Goal: Task Accomplishment & Management: Manage account settings

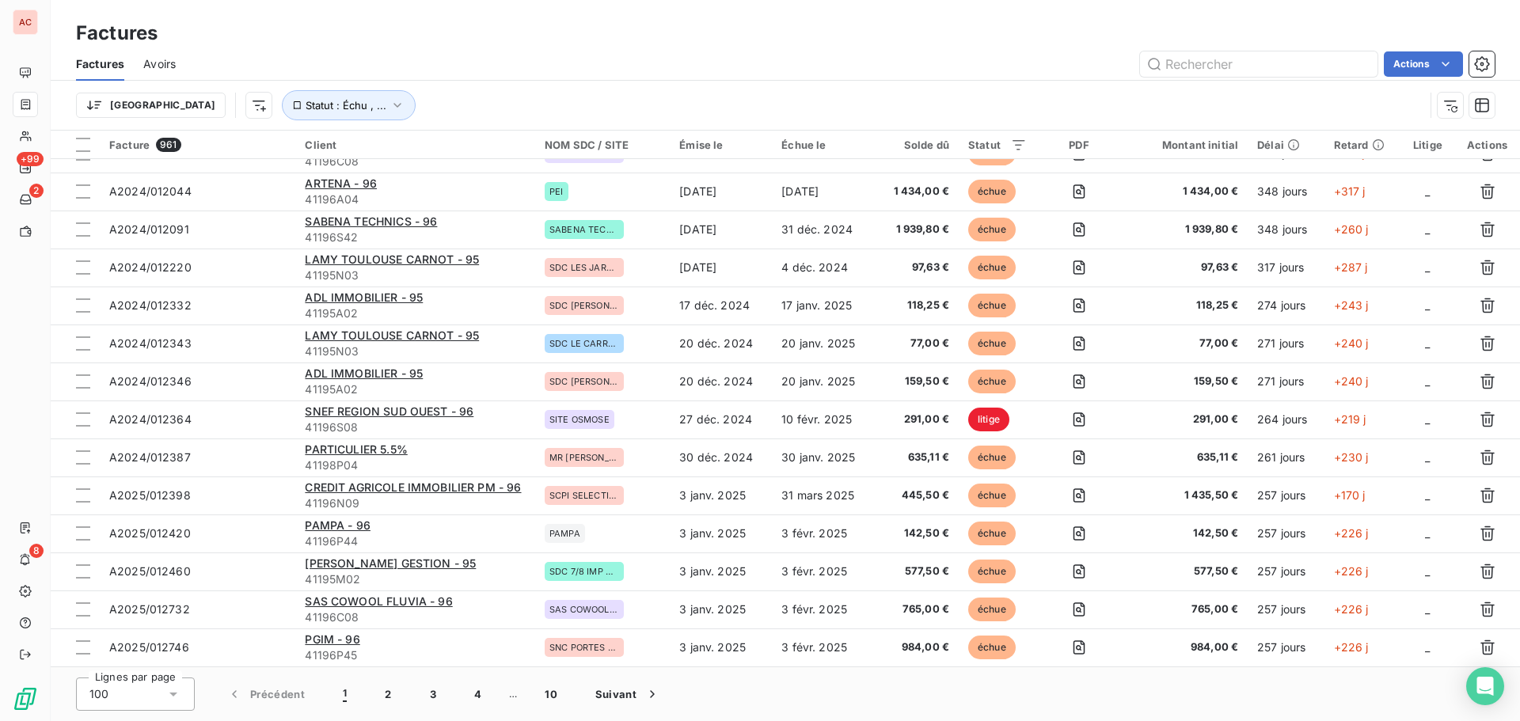
scroll to position [325, 0]
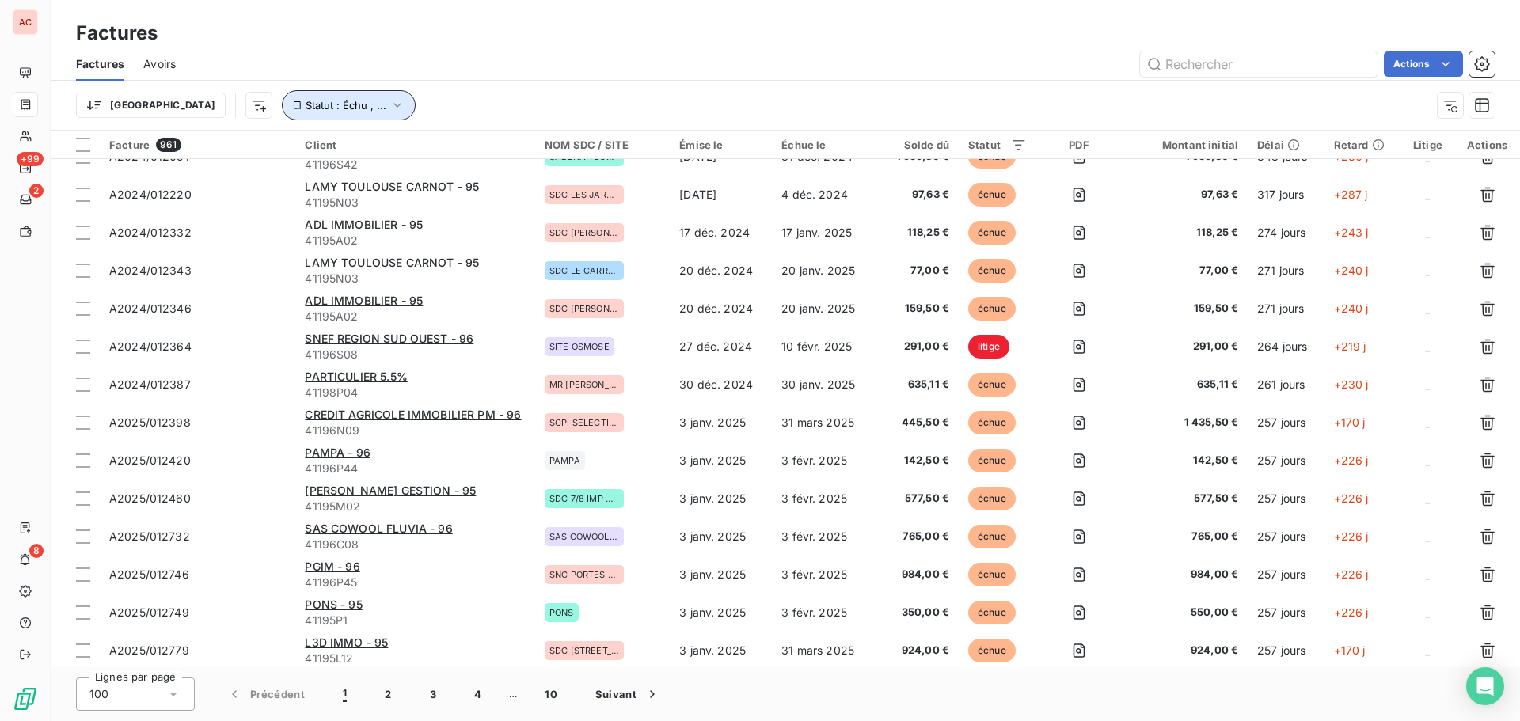
click at [306, 105] on span "Statut : Échu , ..." at bounding box center [346, 105] width 81 height 13
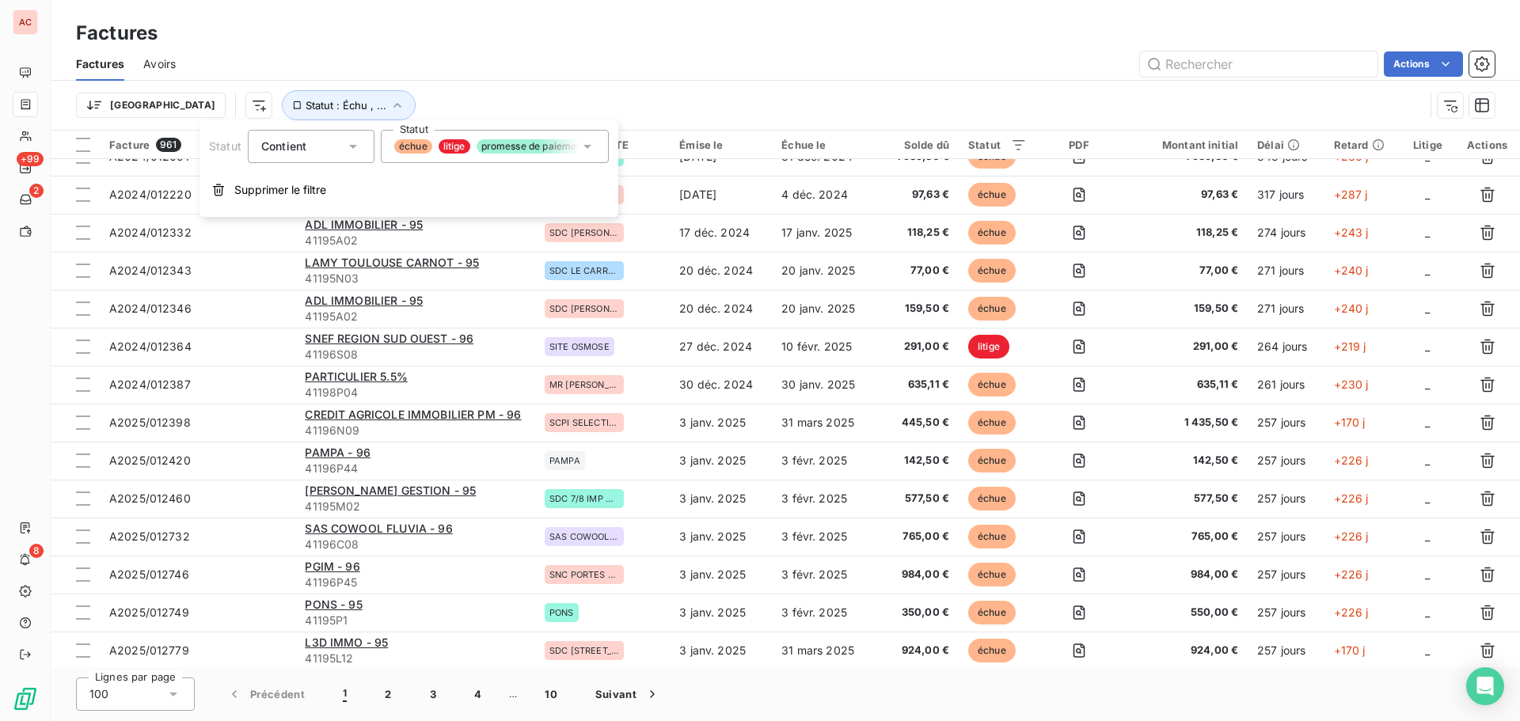
click at [588, 148] on icon at bounding box center [588, 147] width 16 height 16
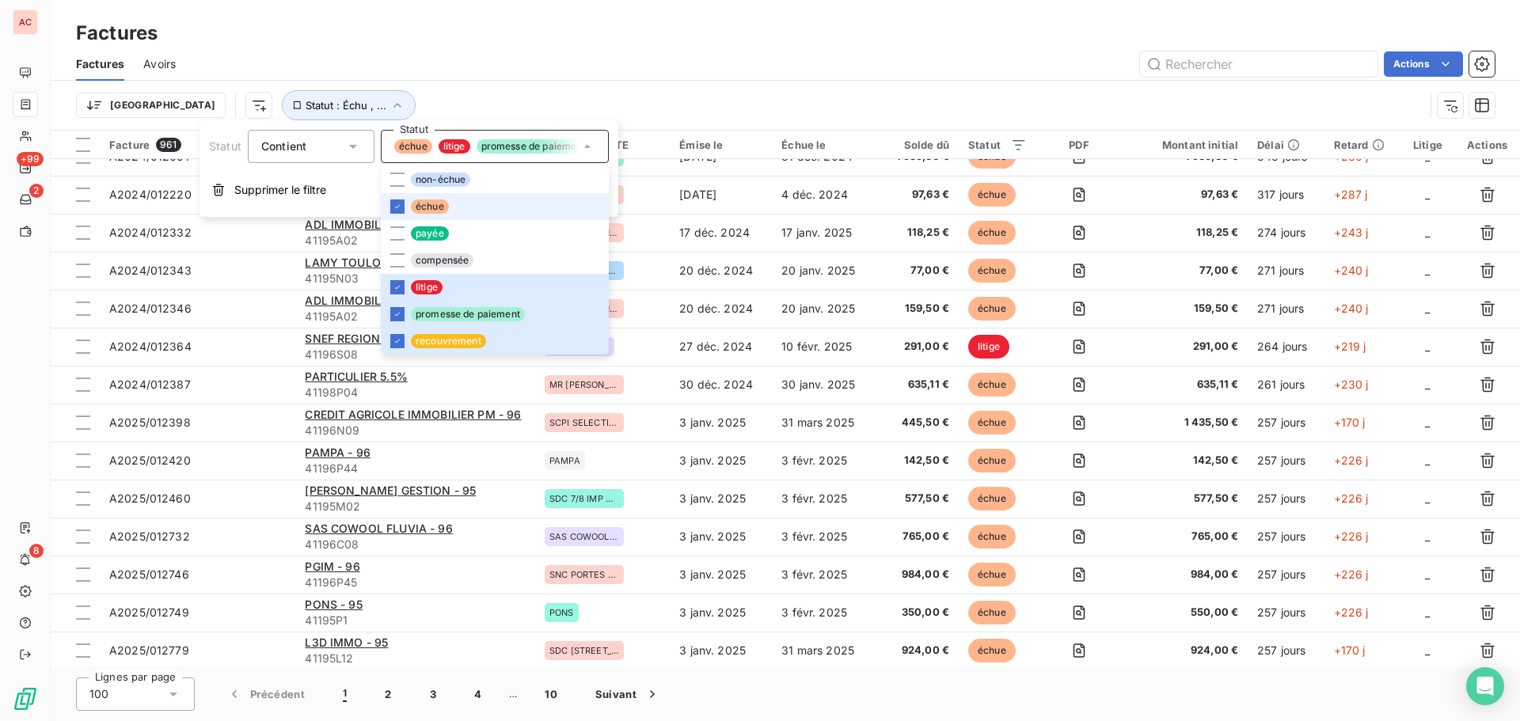
click at [588, 148] on icon at bounding box center [588, 147] width 16 height 16
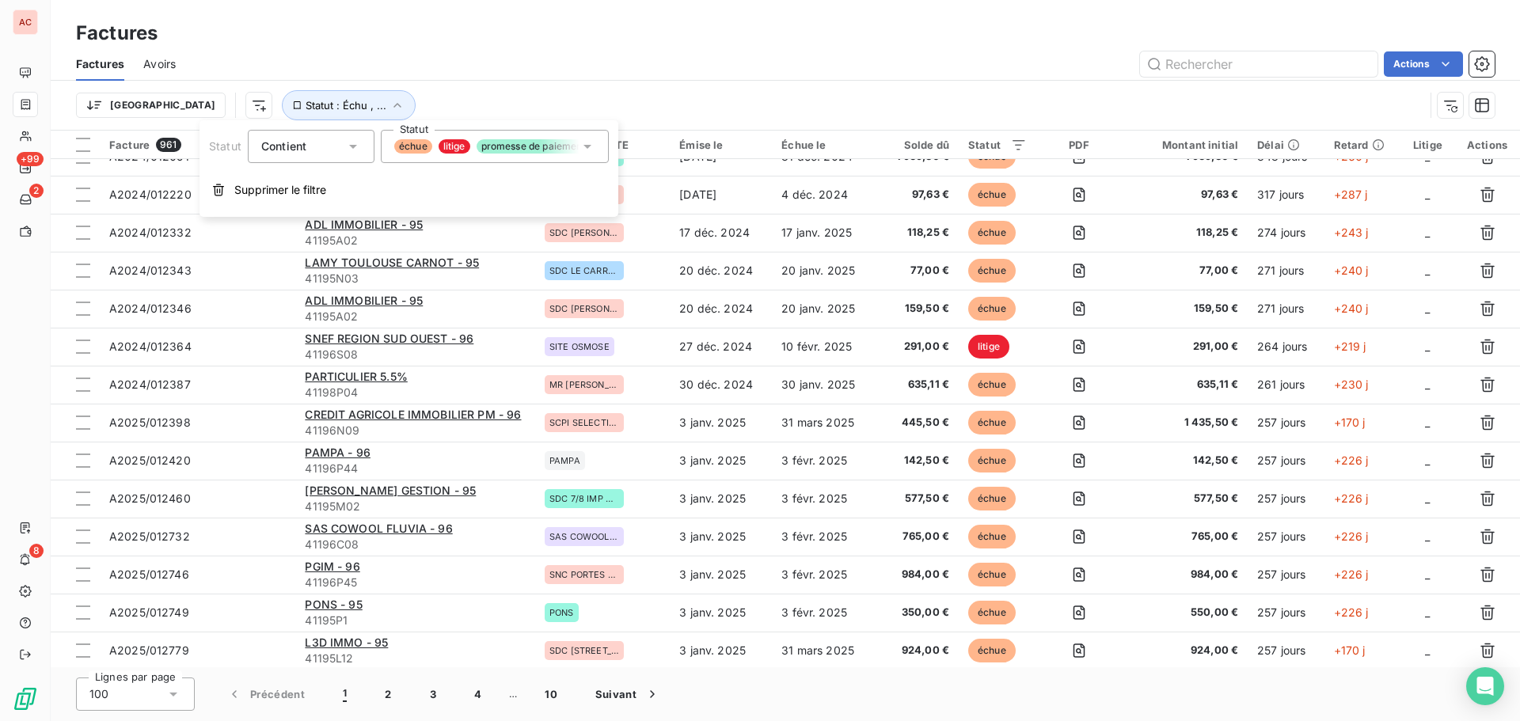
click at [643, 87] on div "Trier Statut : Échu , ..." at bounding box center [785, 105] width 1419 height 49
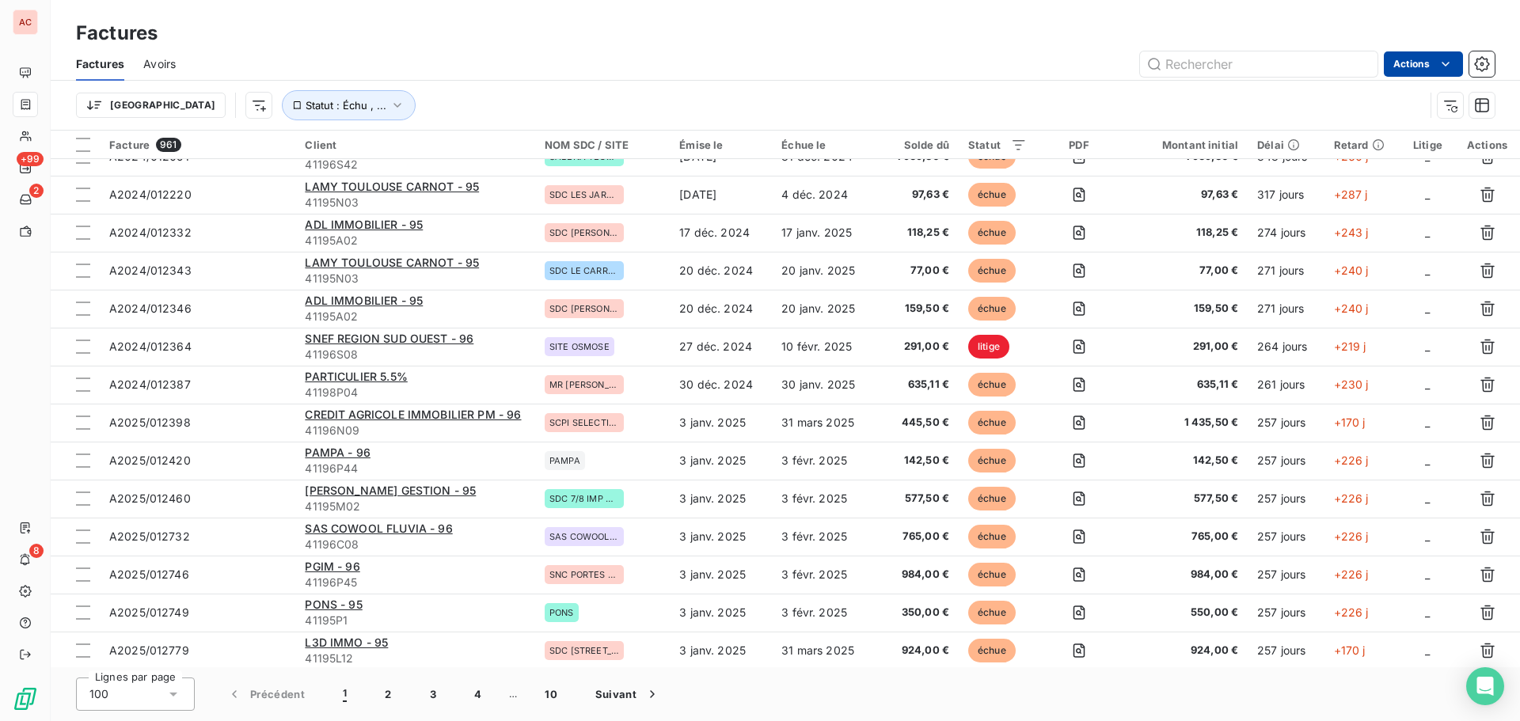
click at [1434, 67] on html "AC +99 2 8 Factures Factures Avoirs Actions Trier Statut : Échu , ... Facture 9…" at bounding box center [760, 360] width 1520 height 721
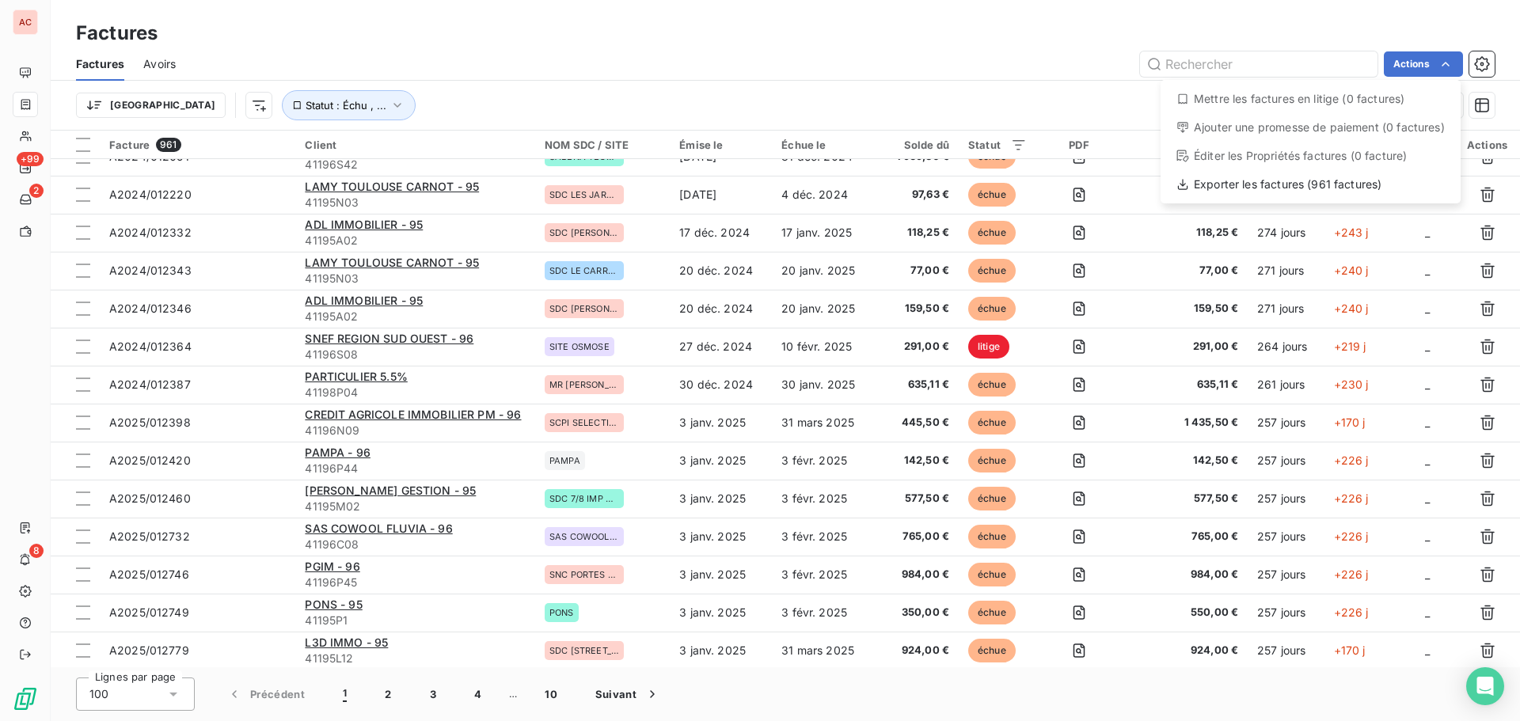
click at [1035, 55] on html "AC +99 2 8 Factures Factures Avoirs Actions Mettre les factures en litige (0 fa…" at bounding box center [760, 360] width 1520 height 721
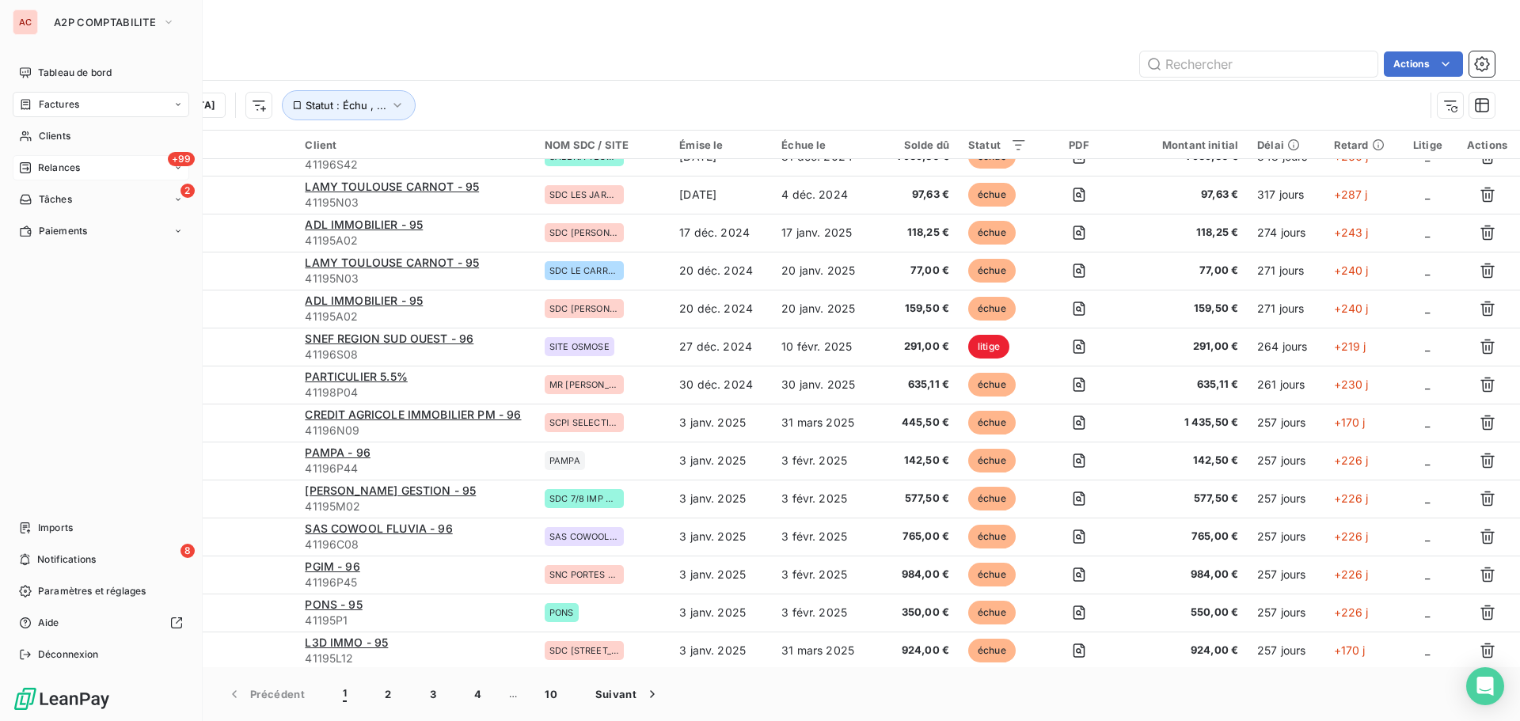
click at [63, 162] on span "Relances" at bounding box center [59, 168] width 42 height 14
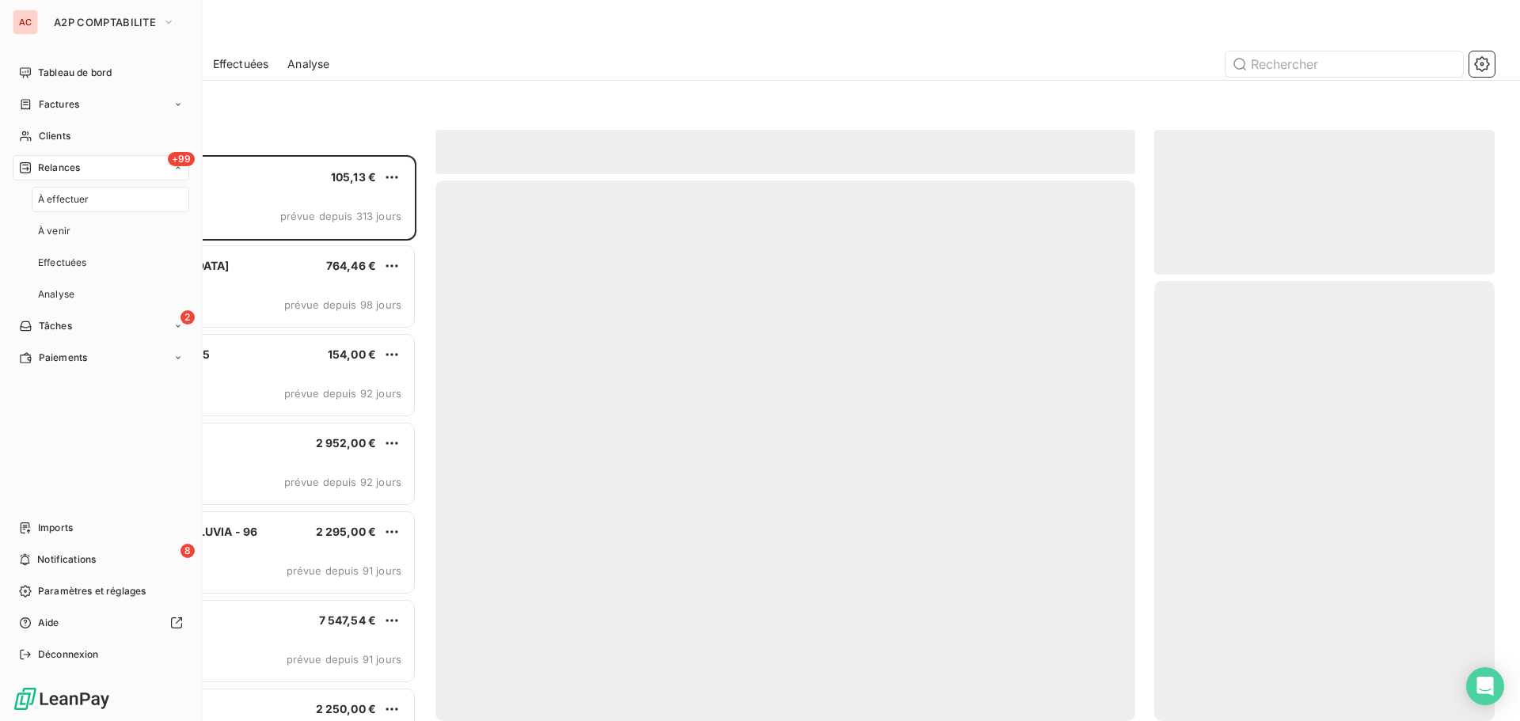
scroll to position [554, 329]
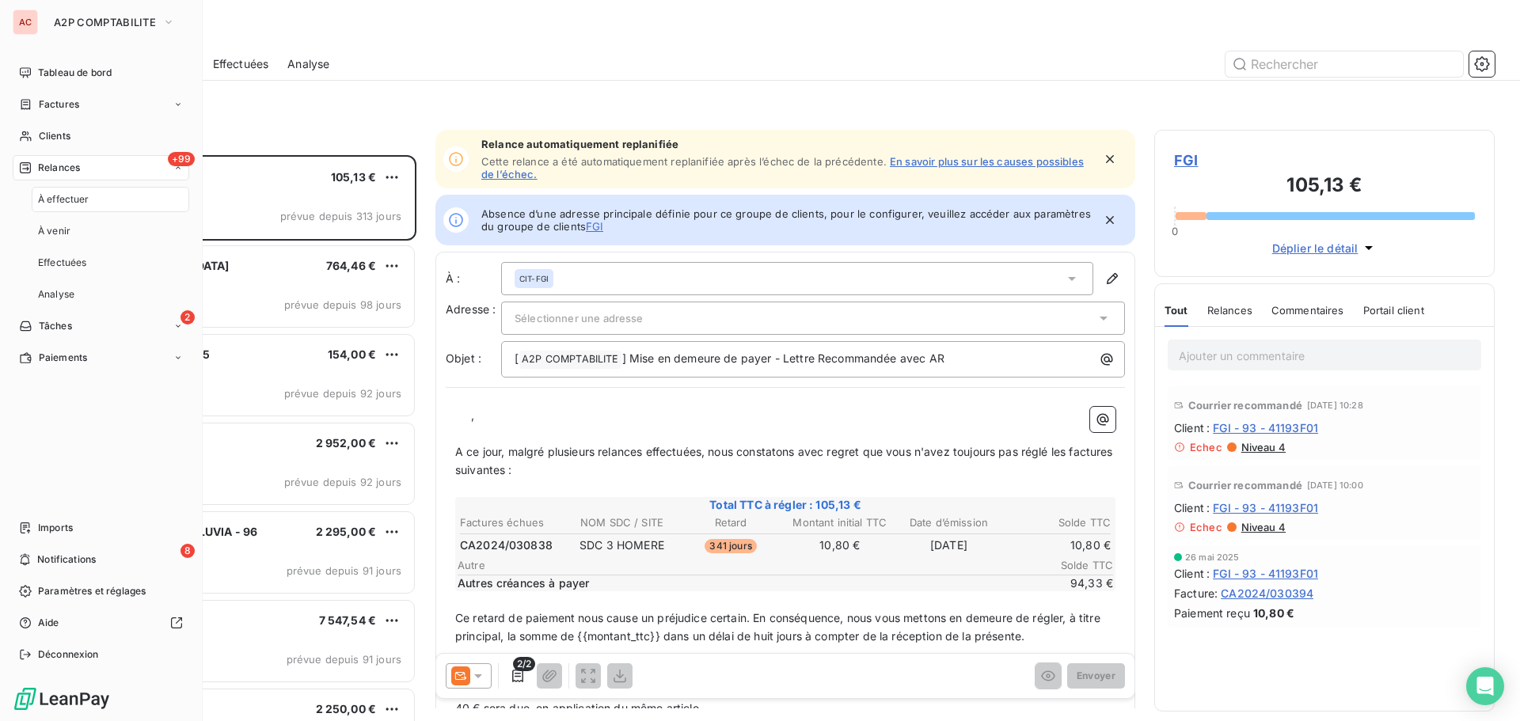
click at [80, 201] on span "À effectuer" at bounding box center [63, 199] width 51 height 14
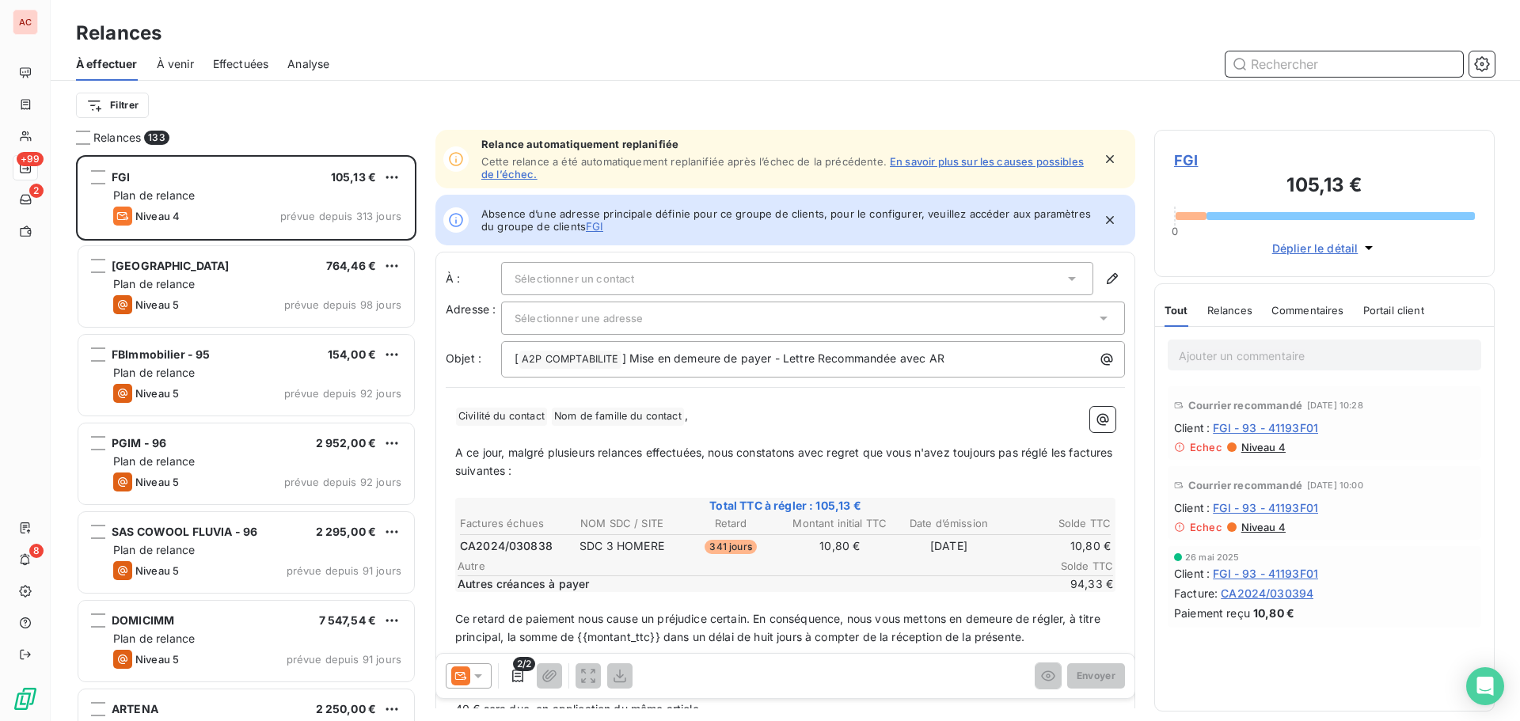
click at [1291, 63] on input "text" at bounding box center [1345, 63] width 238 height 25
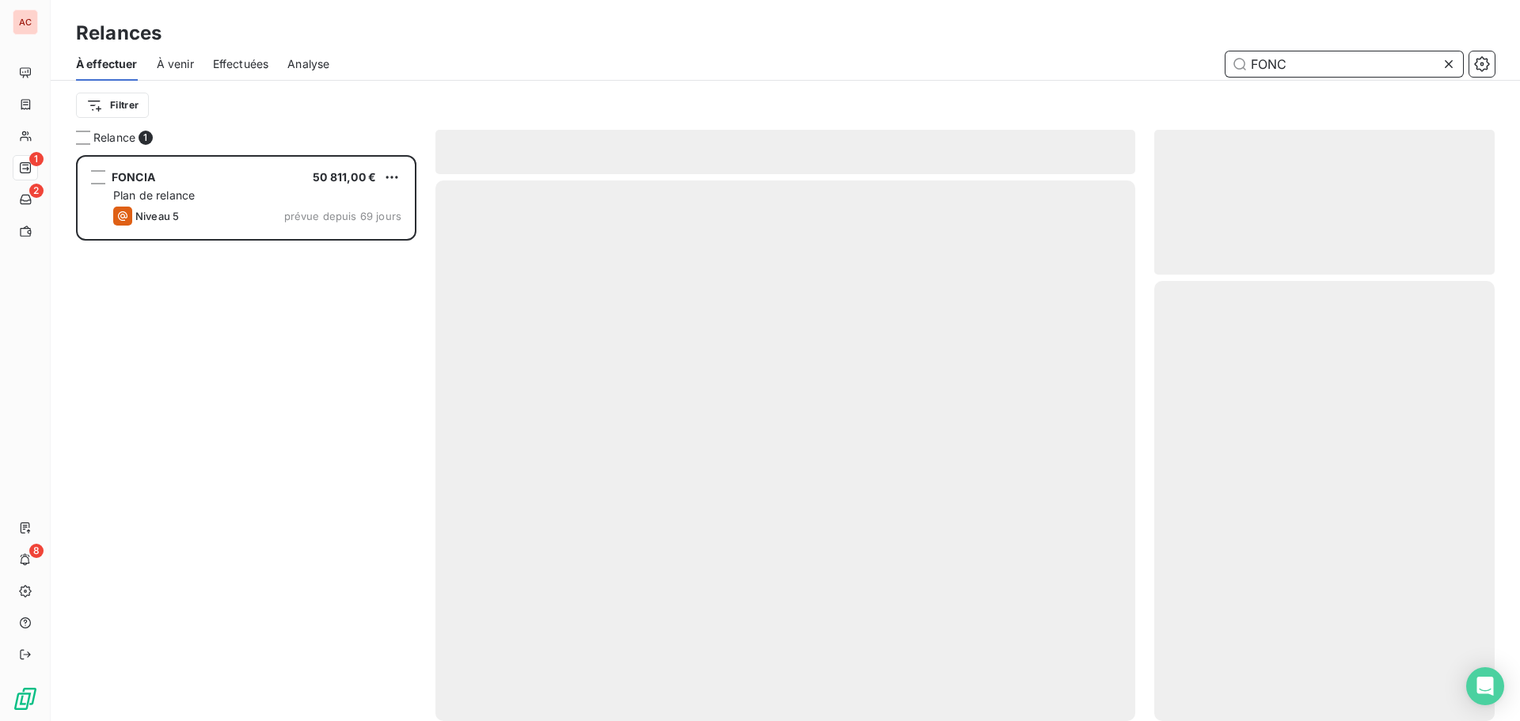
scroll to position [554, 329]
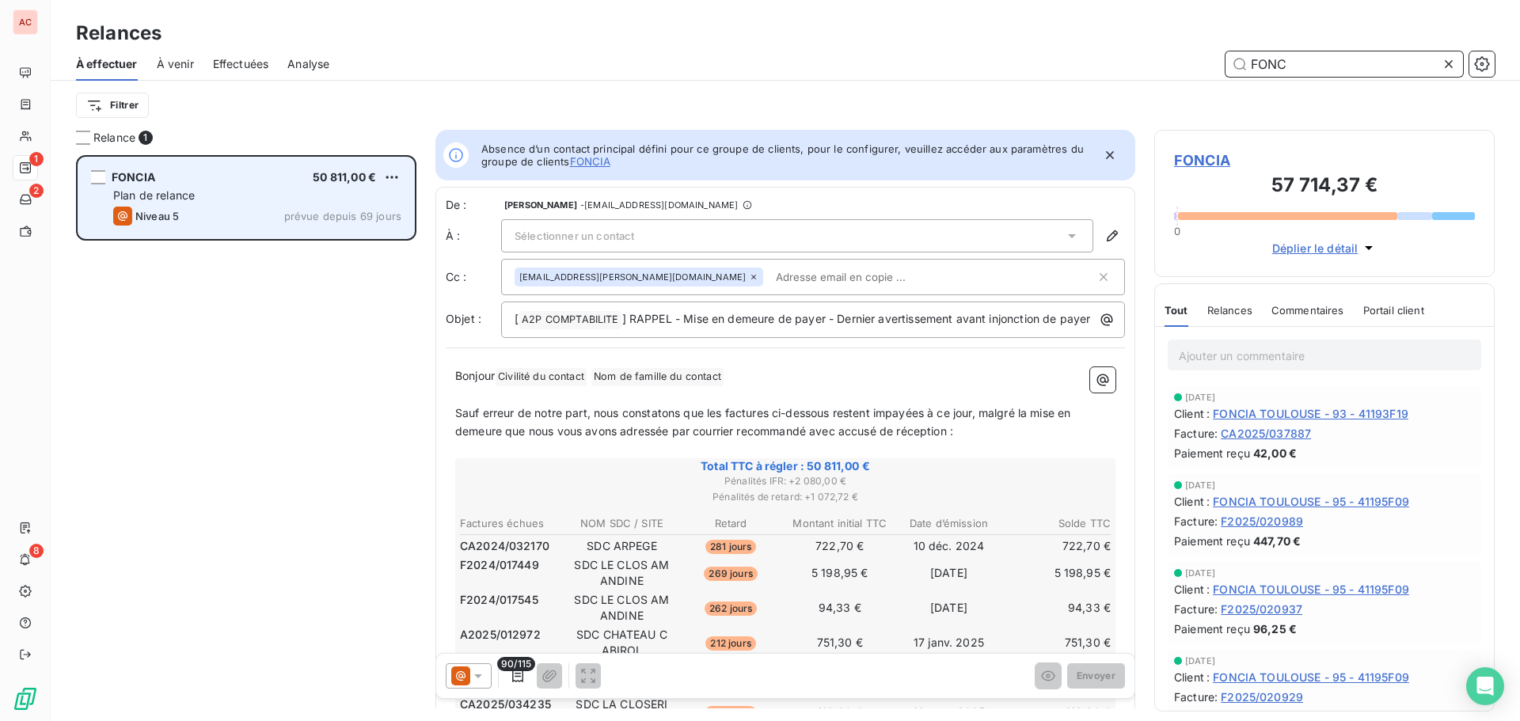
type input "FONC"
click at [346, 188] on div "Plan de relance" at bounding box center [257, 196] width 288 height 16
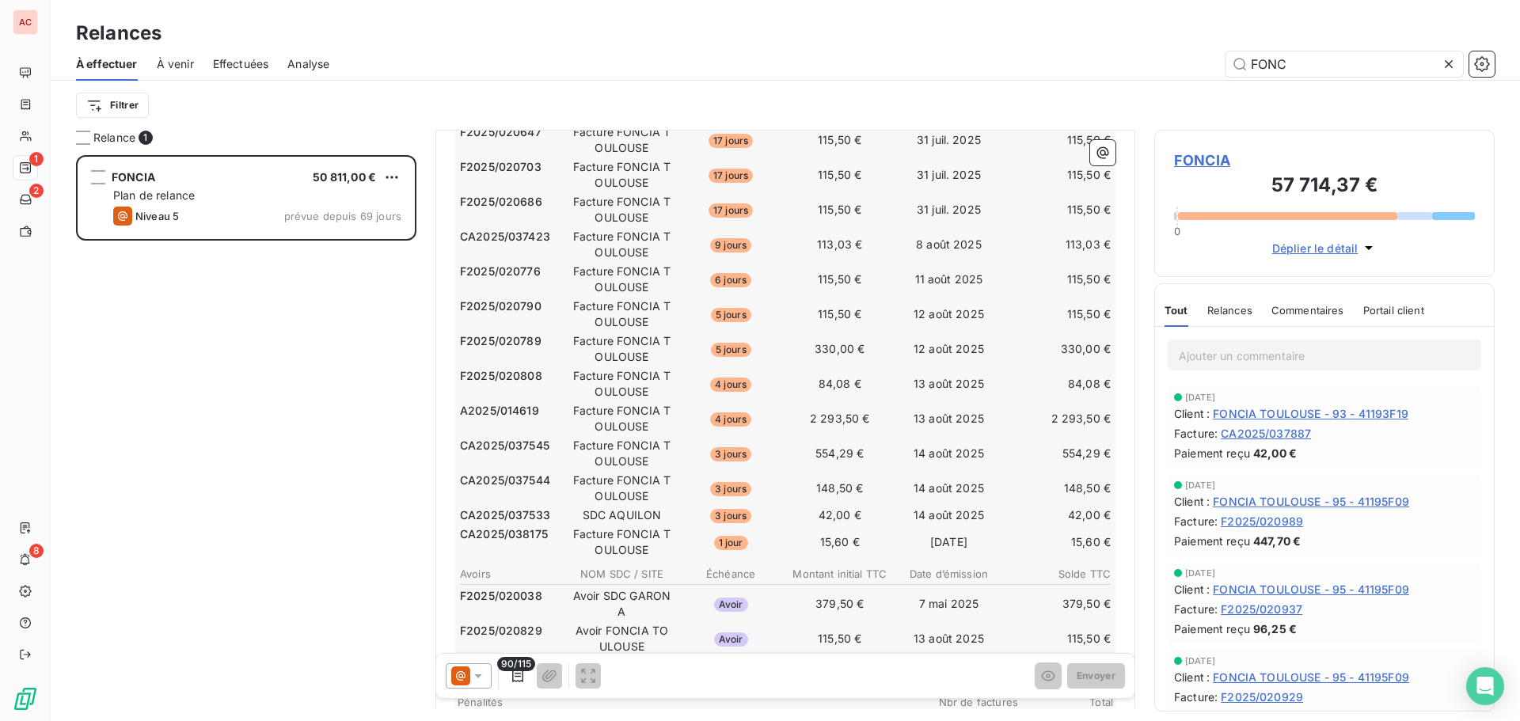
scroll to position [1698, 0]
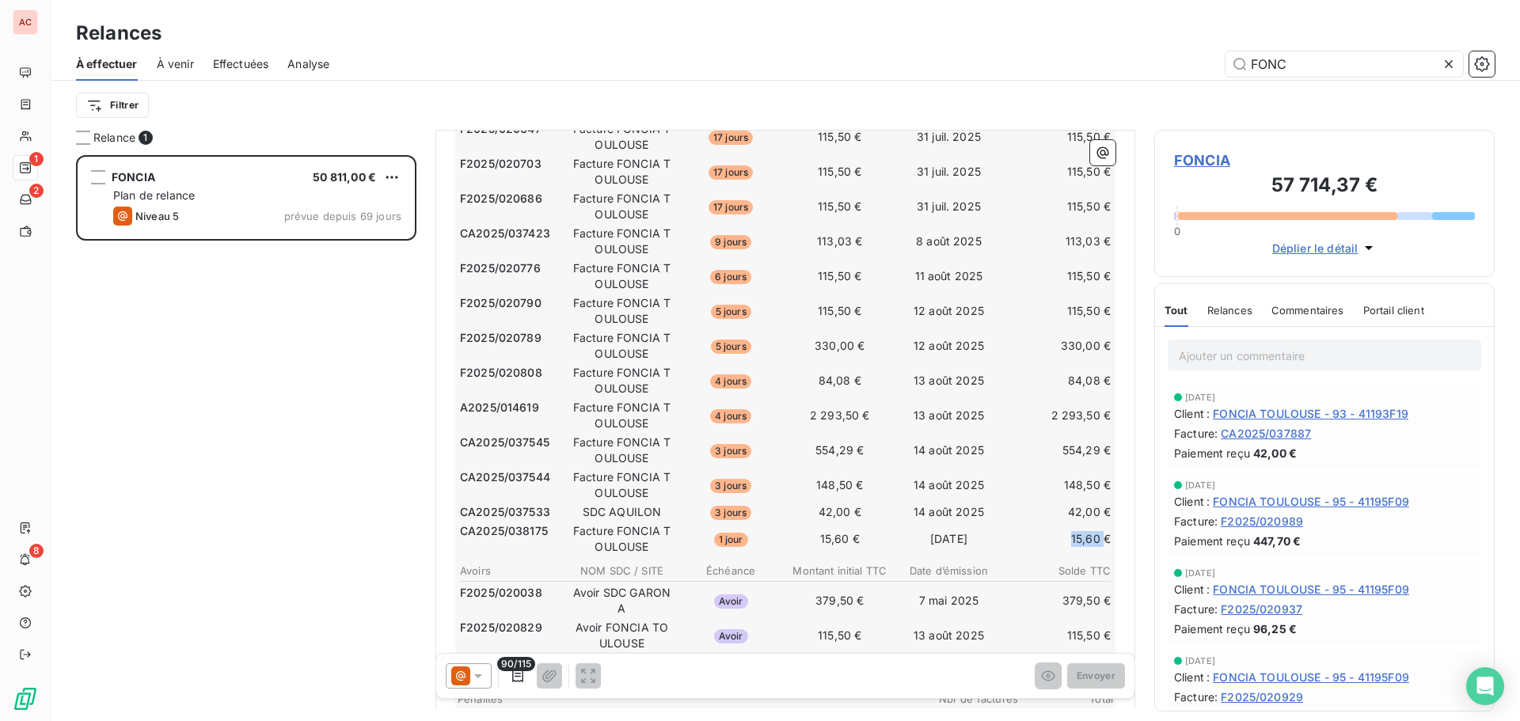
drag, startPoint x: 1058, startPoint y: 561, endPoint x: 1095, endPoint y: 550, distance: 38.6
click at [1095, 550] on td "15,60 €" at bounding box center [1058, 539] width 108 height 33
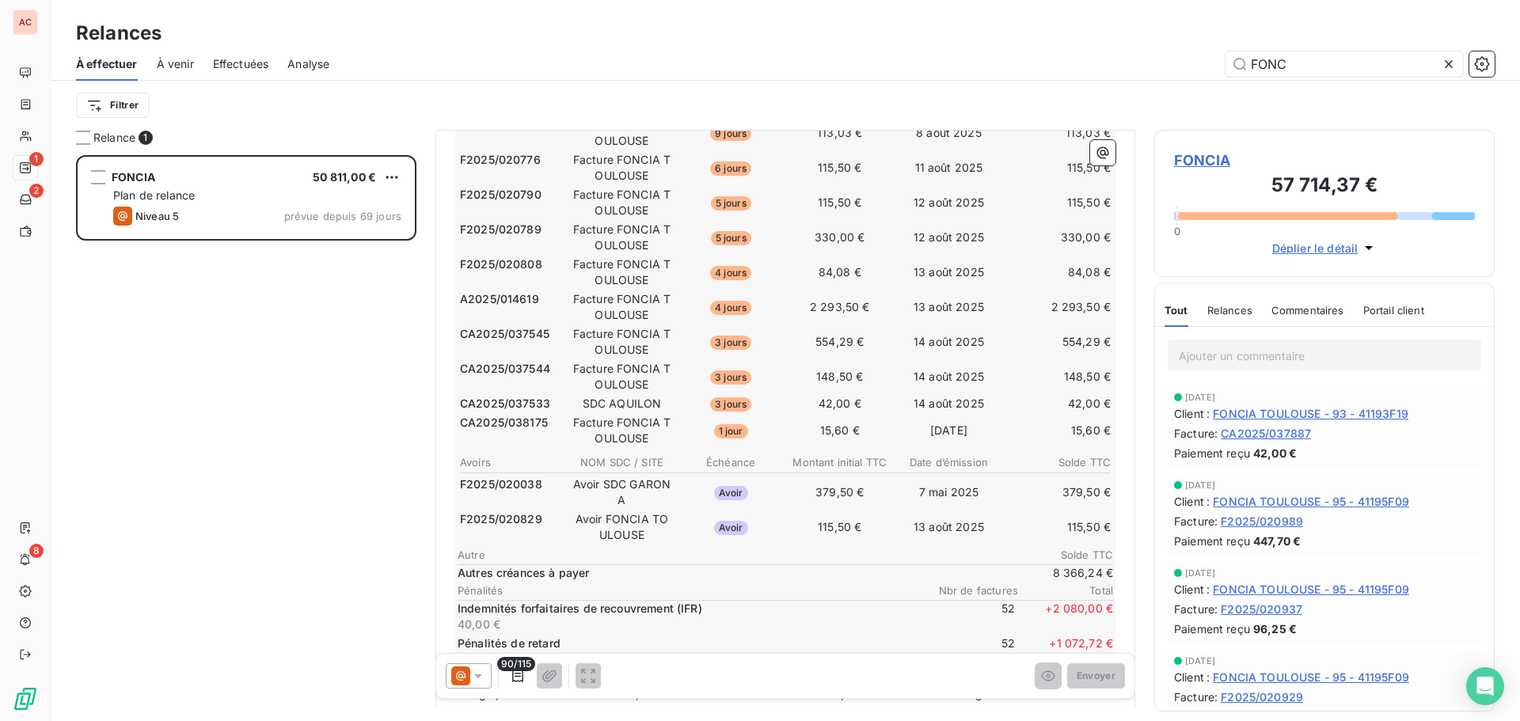
scroll to position [1822, 0]
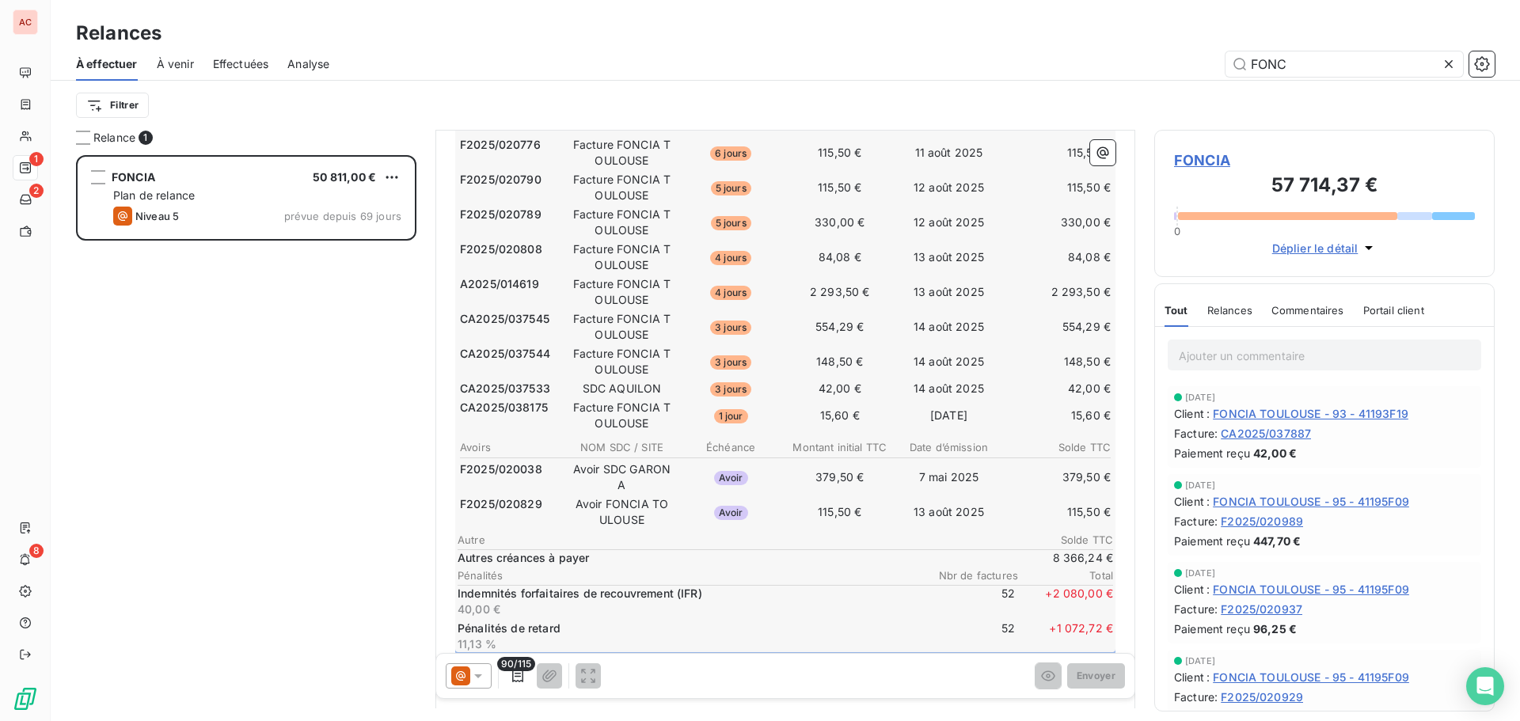
click at [1049, 566] on span "8 366,24 €" at bounding box center [1065, 558] width 95 height 16
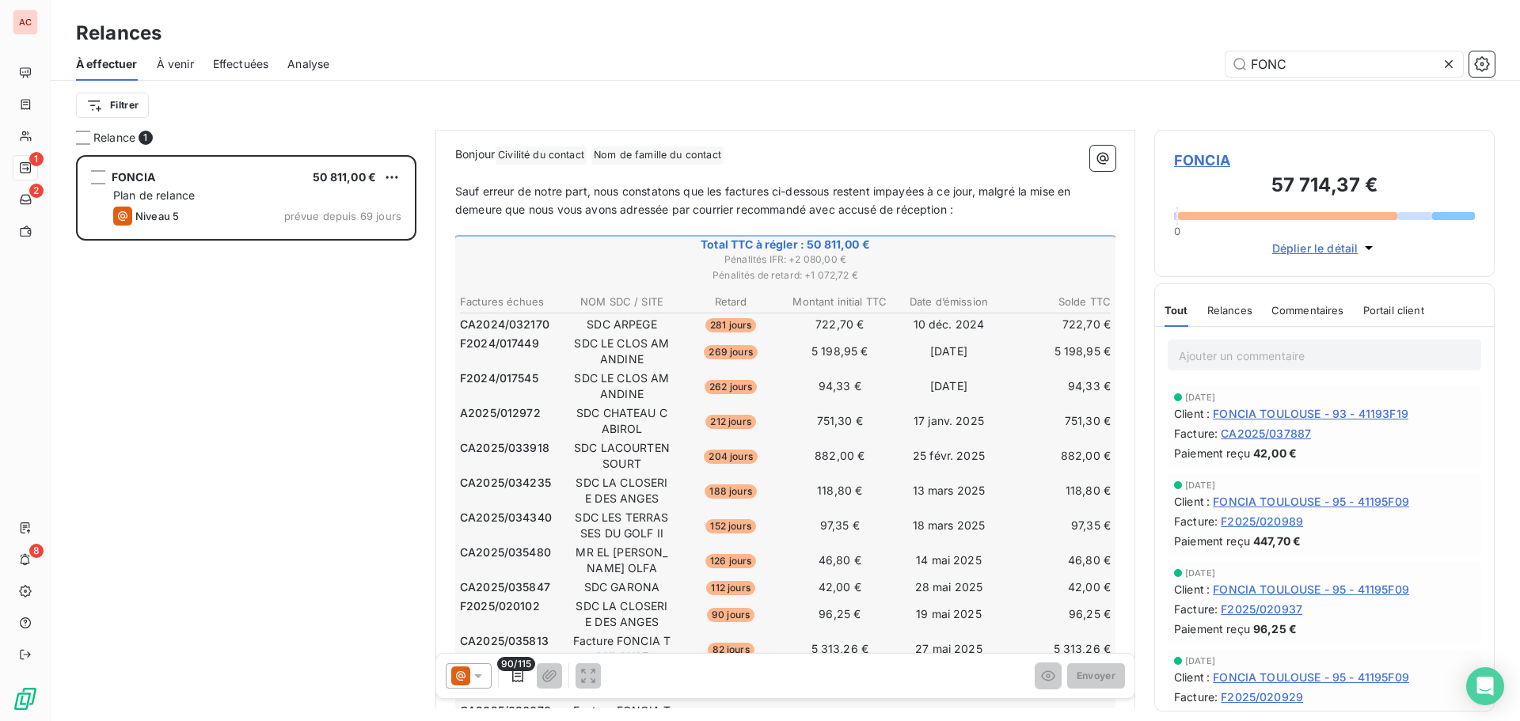
scroll to position [221, 0]
click at [838, 254] on span "Total TTC à régler : 50 811,00 €" at bounding box center [786, 246] width 656 height 16
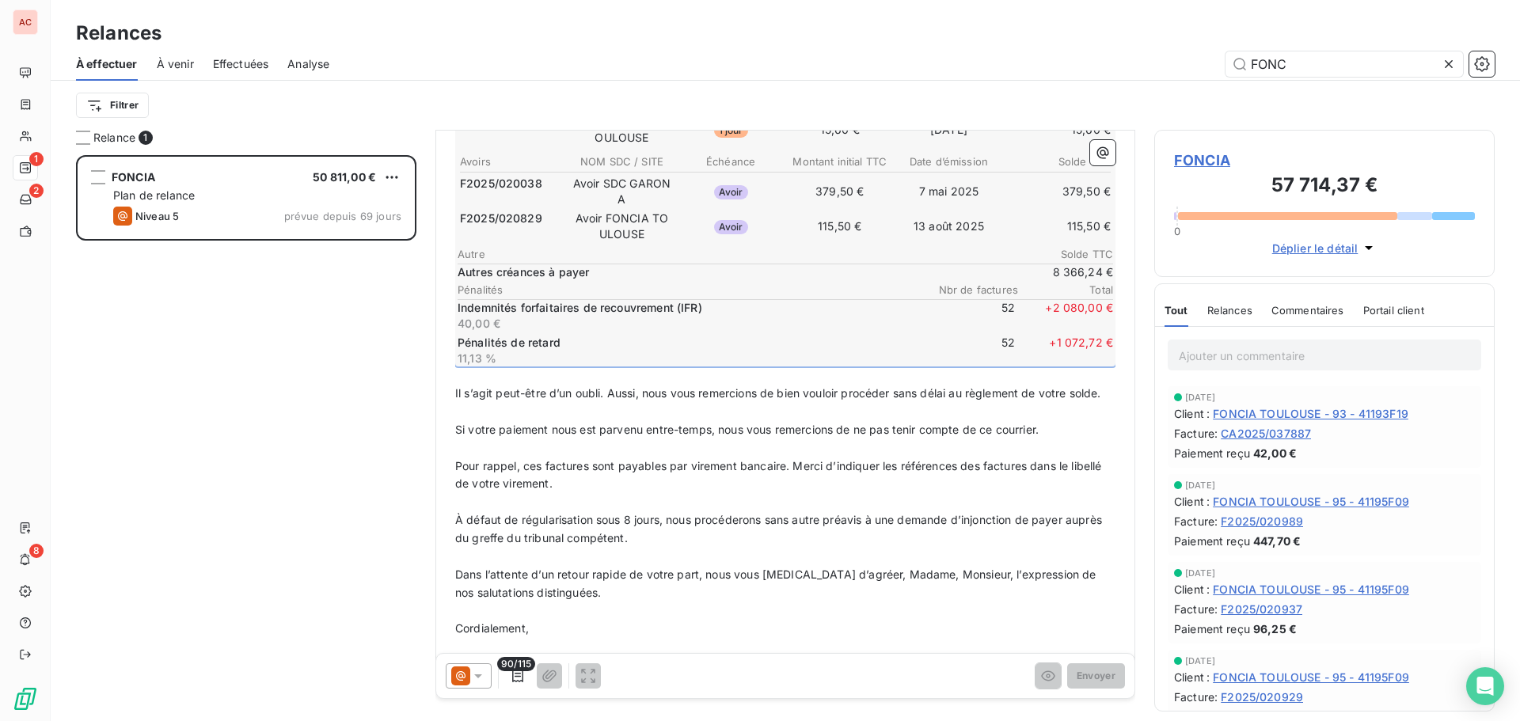
scroll to position [2008, 0]
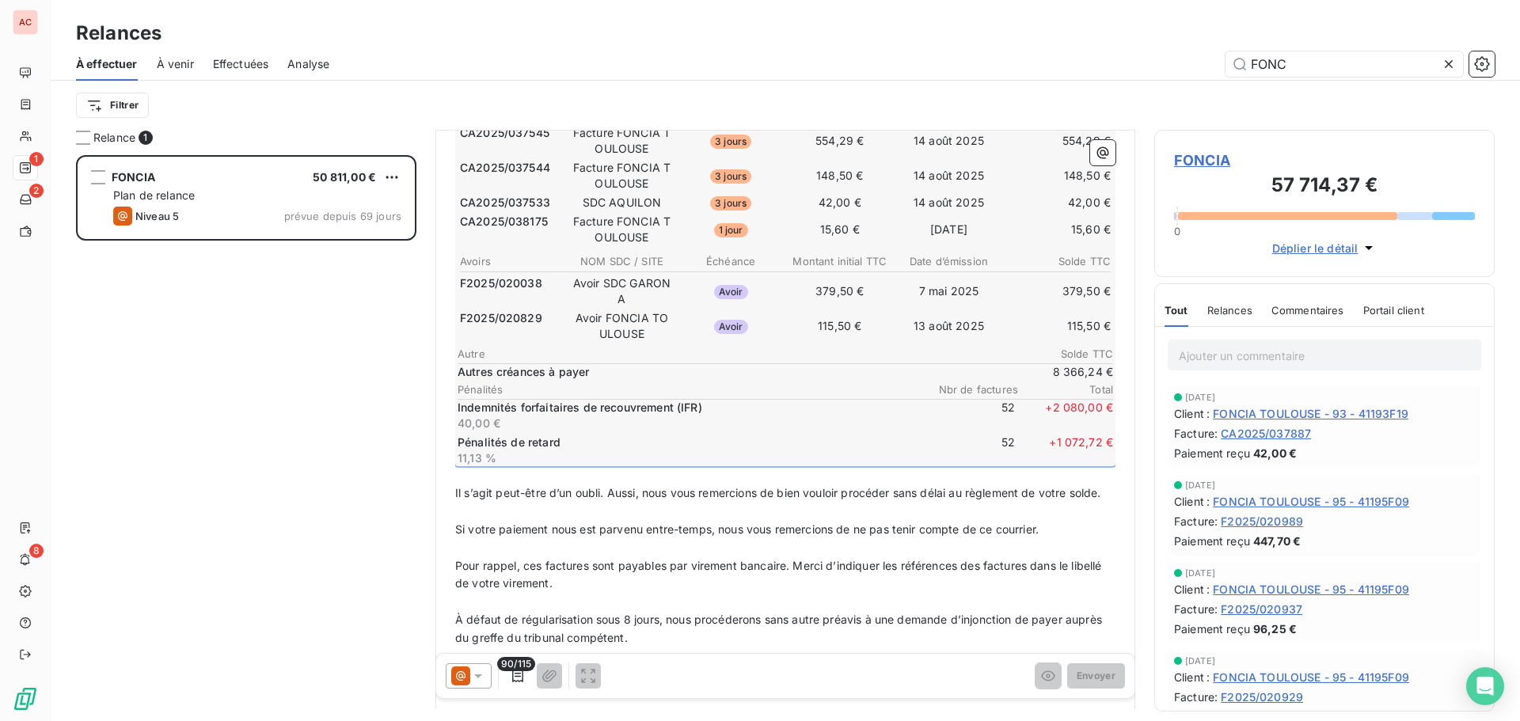
click at [530, 176] on span "CA2025/037544" at bounding box center [505, 168] width 90 height 16
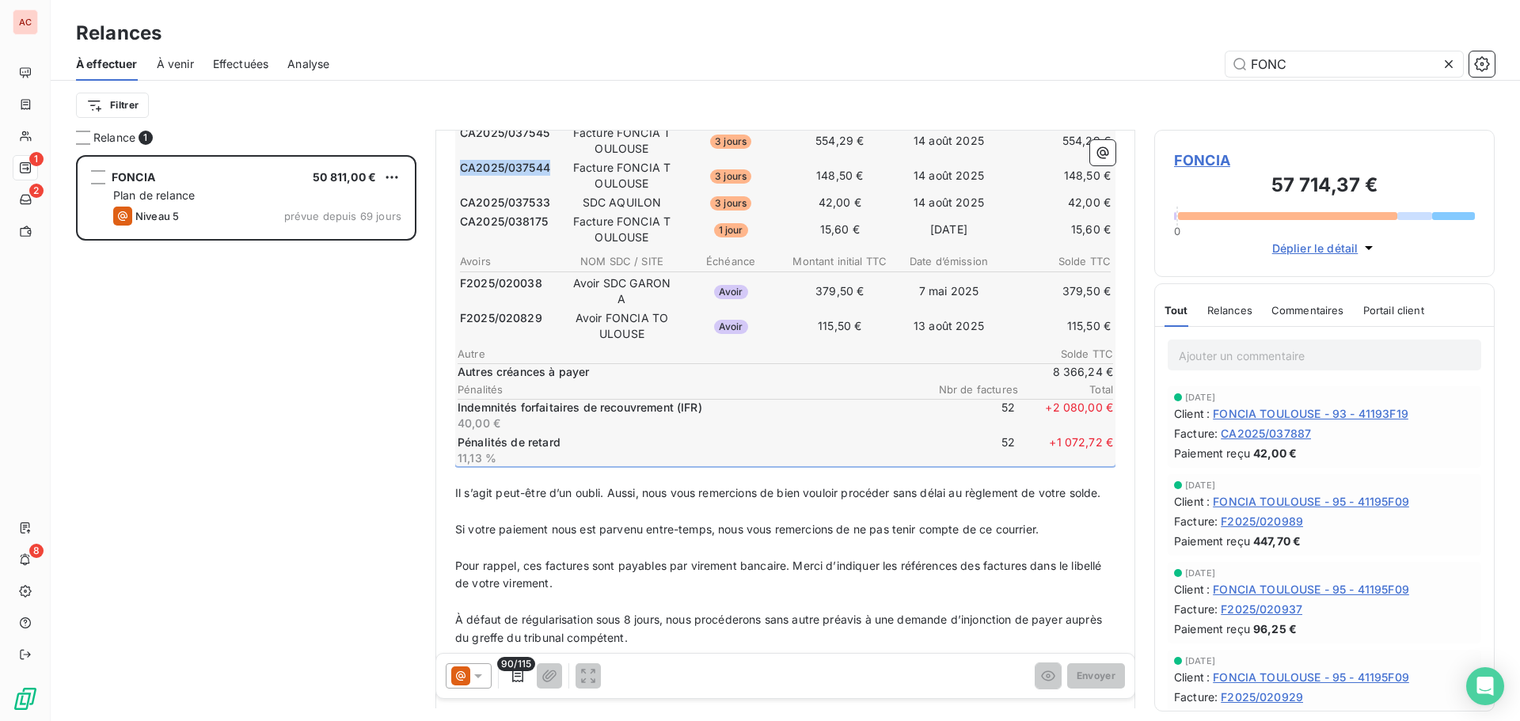
click at [530, 176] on span "CA2025/037544" at bounding box center [505, 168] width 90 height 16
click at [524, 176] on span "CA2025/037544" at bounding box center [505, 168] width 90 height 16
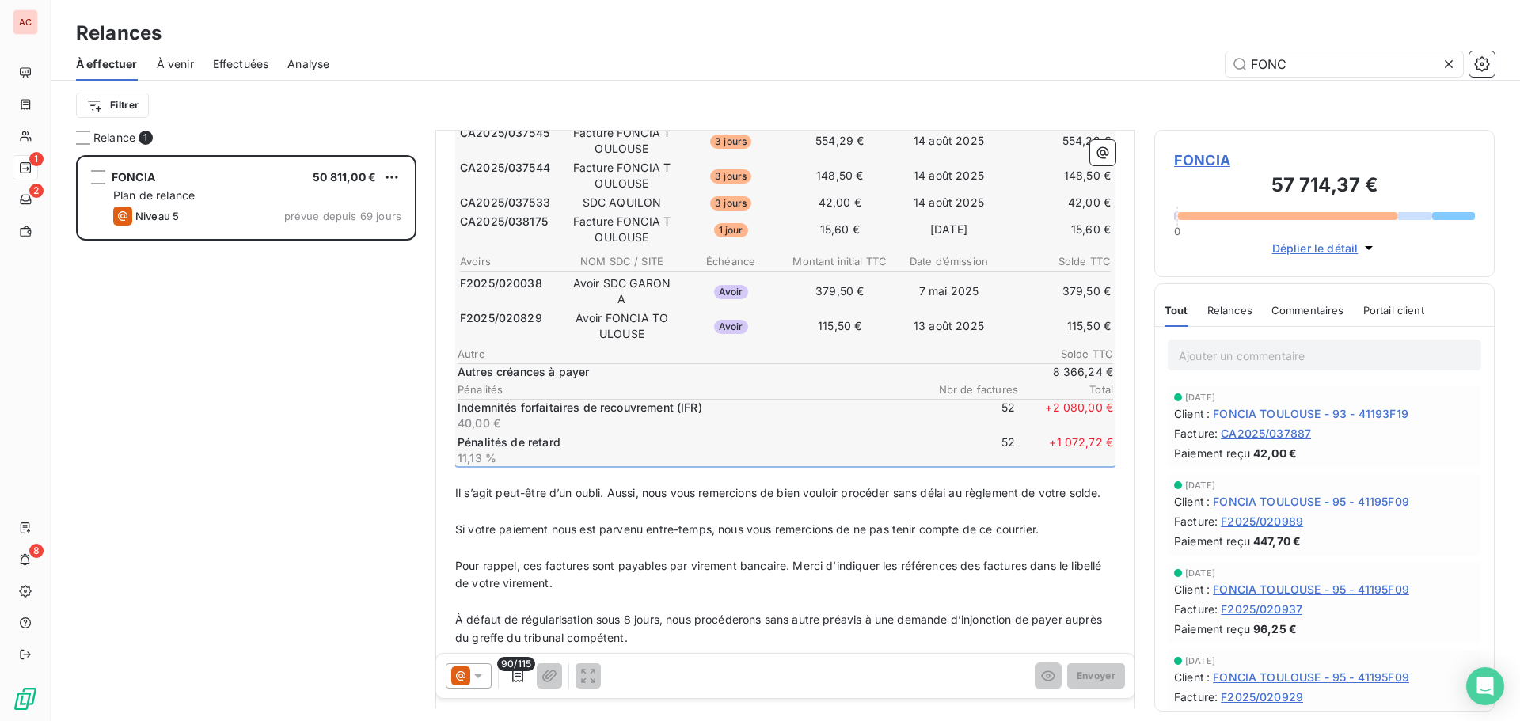
click at [520, 176] on span "CA2025/037544" at bounding box center [505, 168] width 90 height 16
copy span "037544"
click at [623, 182] on td "Facture FONCIA TOULOUSE" at bounding box center [622, 175] width 108 height 33
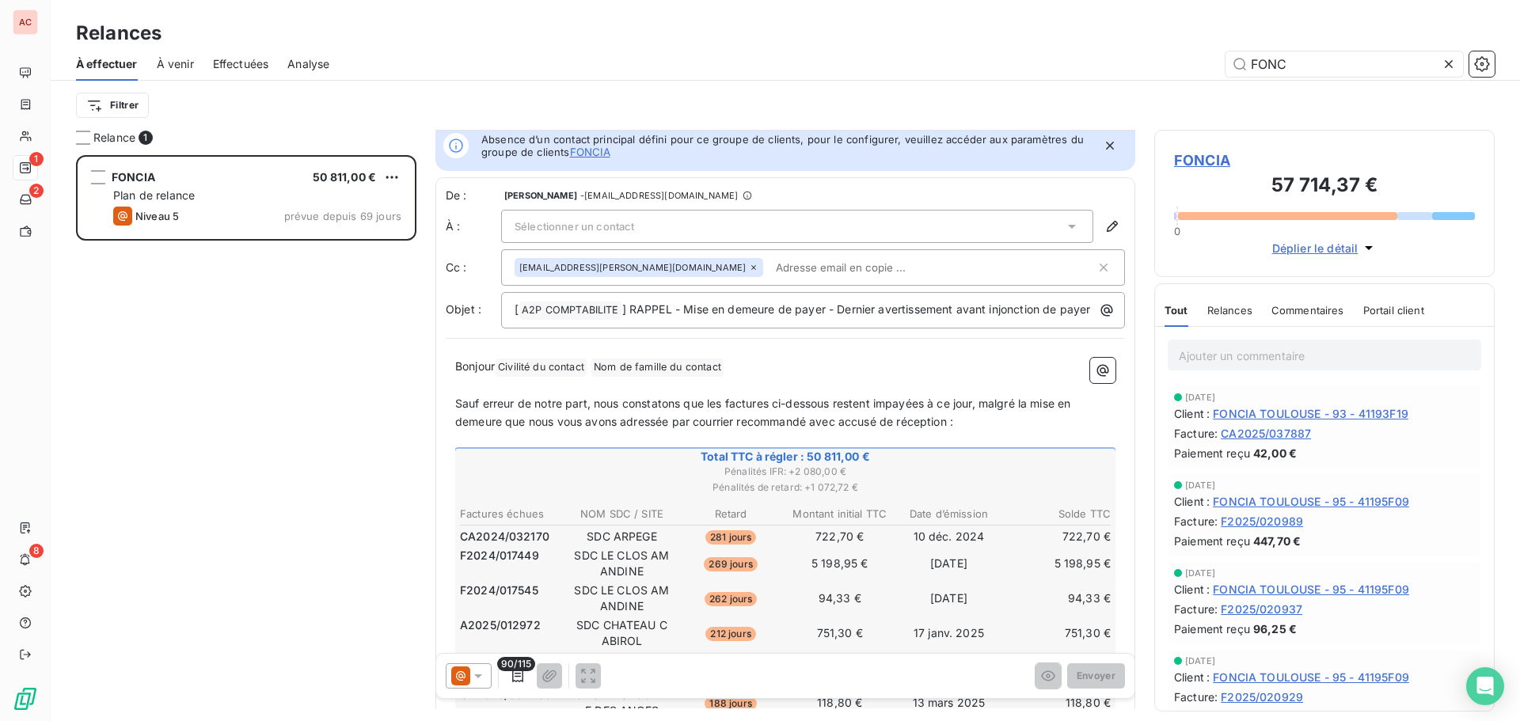
scroll to position [0, 0]
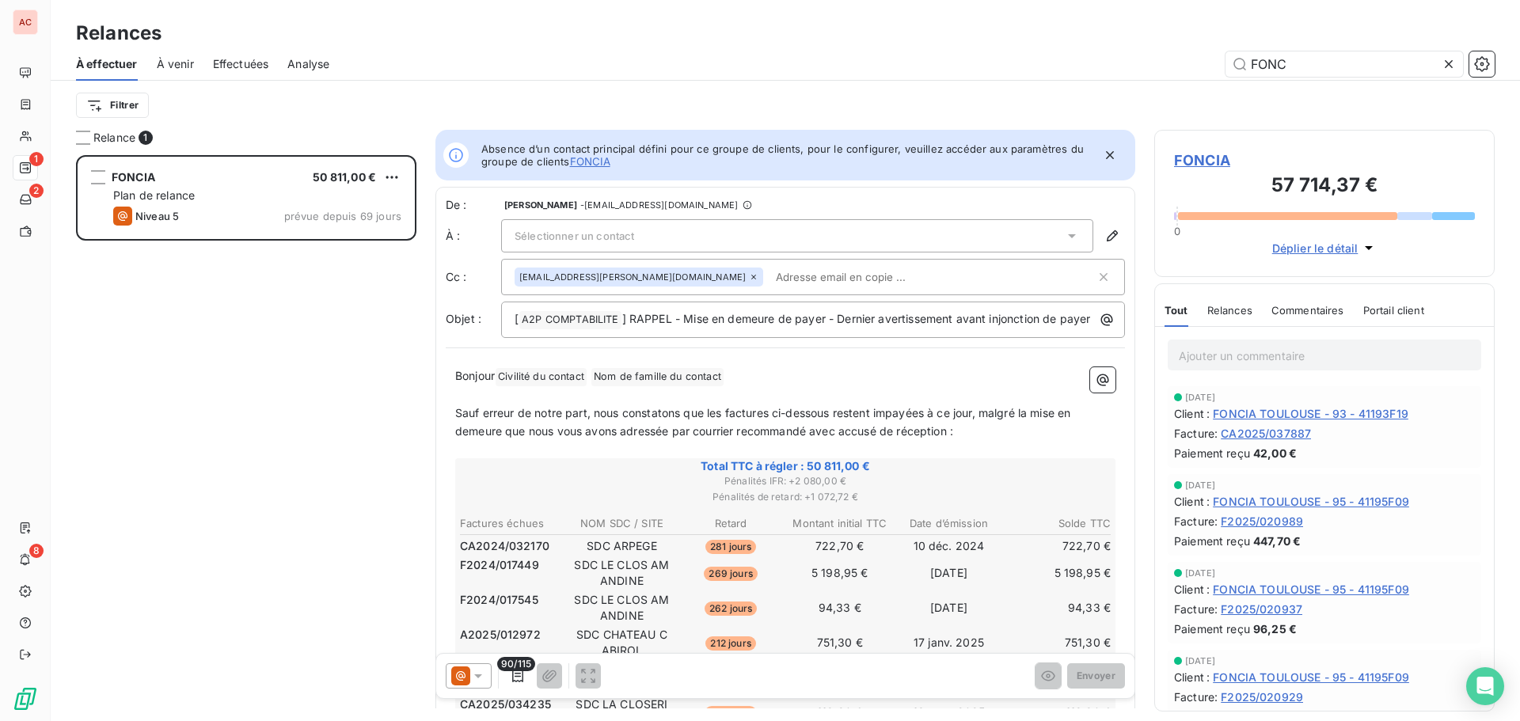
click at [770, 51] on div "FONC" at bounding box center [921, 63] width 1146 height 25
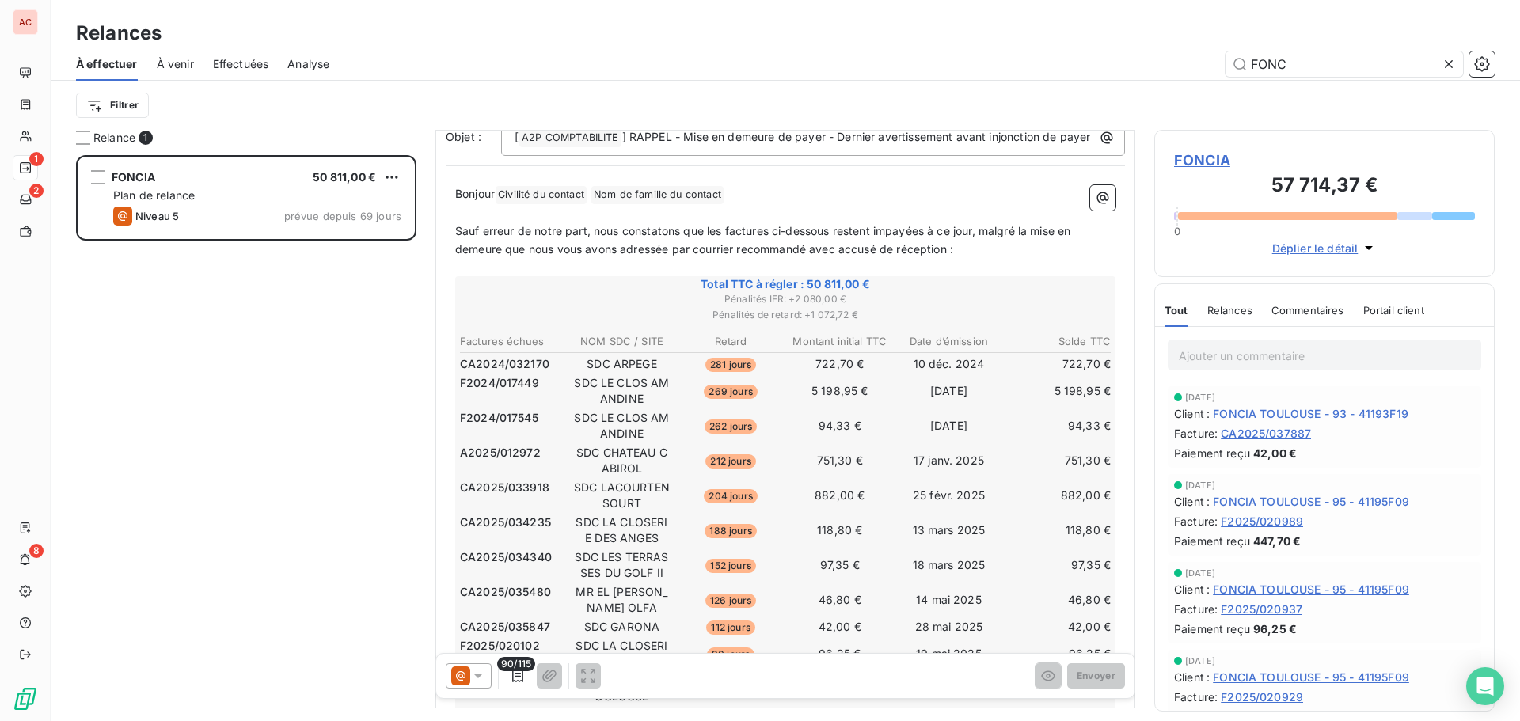
scroll to position [201, 0]
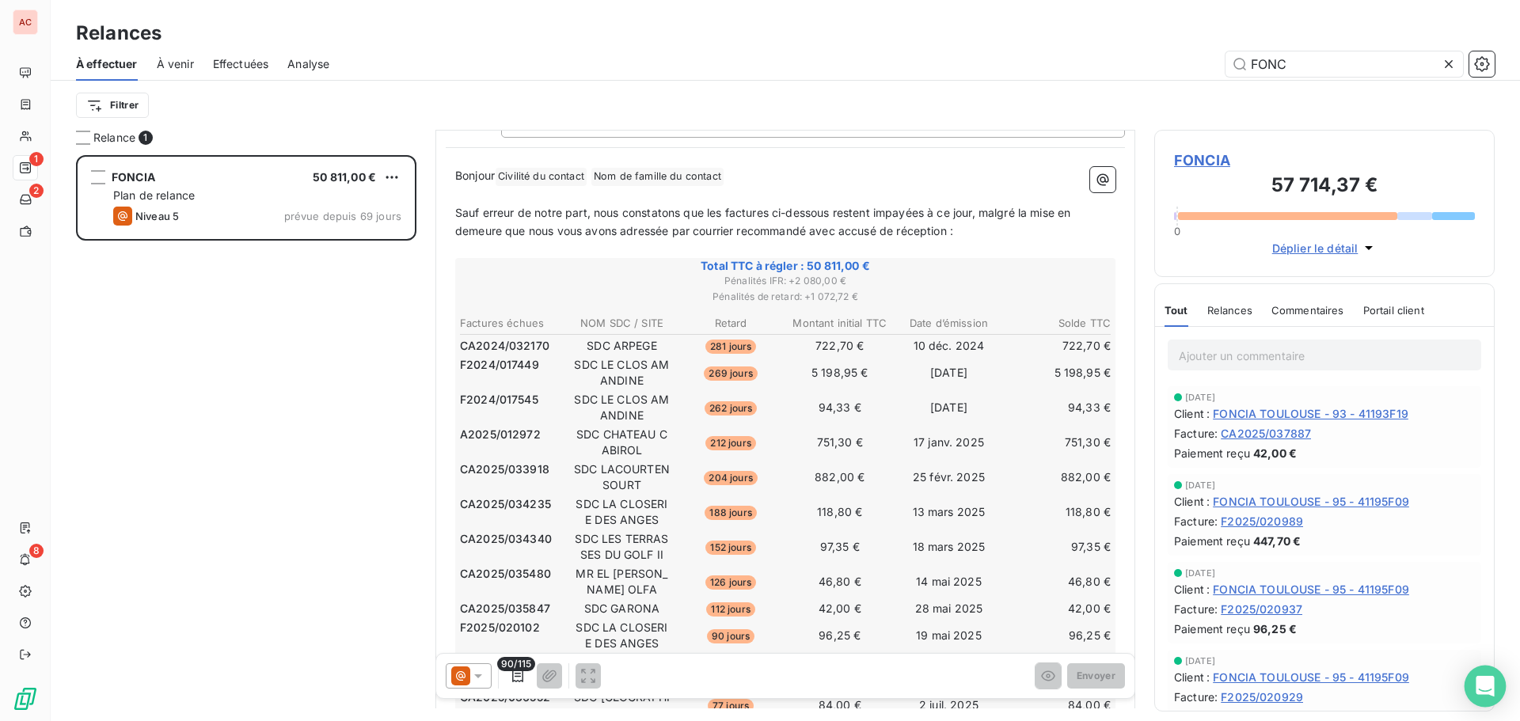
click at [1477, 678] on icon "Open Intercom Messenger" at bounding box center [1485, 686] width 21 height 21
